Goal: Transaction & Acquisition: Purchase product/service

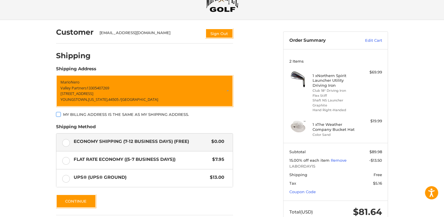
scroll to position [56, 0]
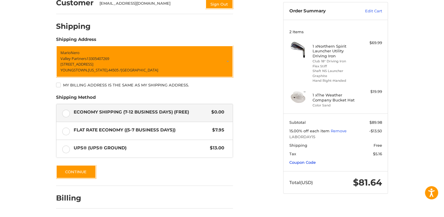
click at [306, 162] on link "Coupon Code" at bounding box center [302, 162] width 26 height 5
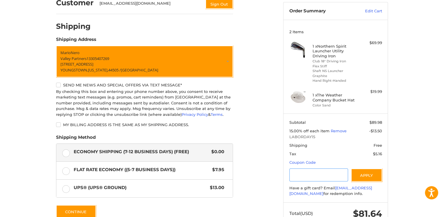
click at [303, 174] on input "Gift Certificate or Coupon Code" at bounding box center [318, 174] width 59 height 13
type input "**********"
click at [369, 176] on button "Apply" at bounding box center [366, 174] width 31 height 13
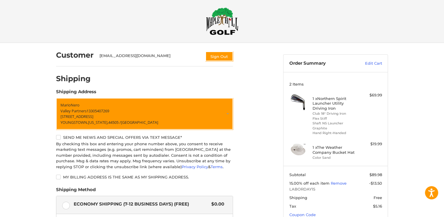
scroll to position [0, 0]
